Goal: Find specific page/section: Find specific page/section

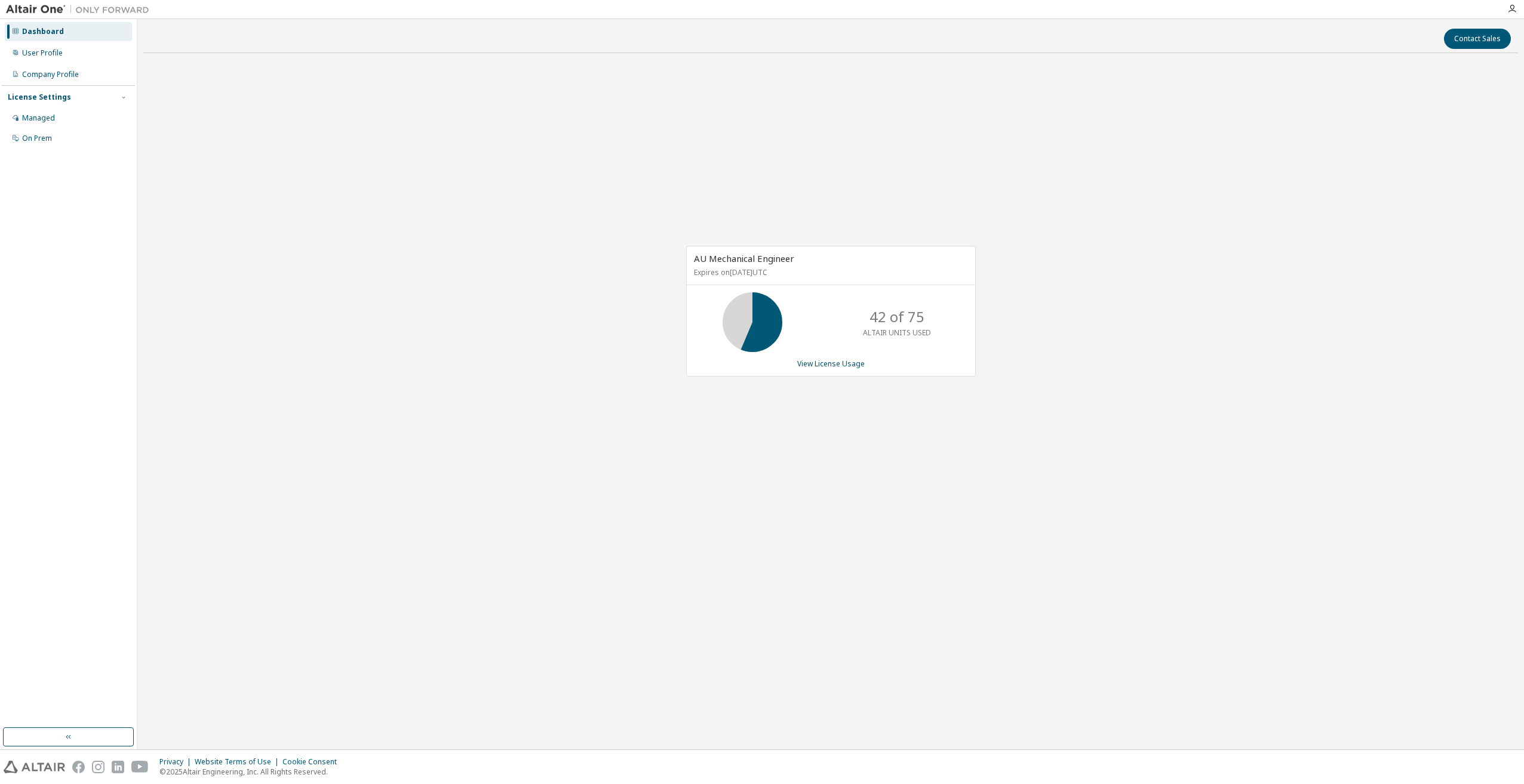
click at [504, 54] on div "Contact Sales AU Mechanical Engineer Expires on [DATE] UTC 42 of 75 ALTAIR UNIT…" at bounding box center [830, 384] width 1374 height 719
